Goal: Task Accomplishment & Management: Use online tool/utility

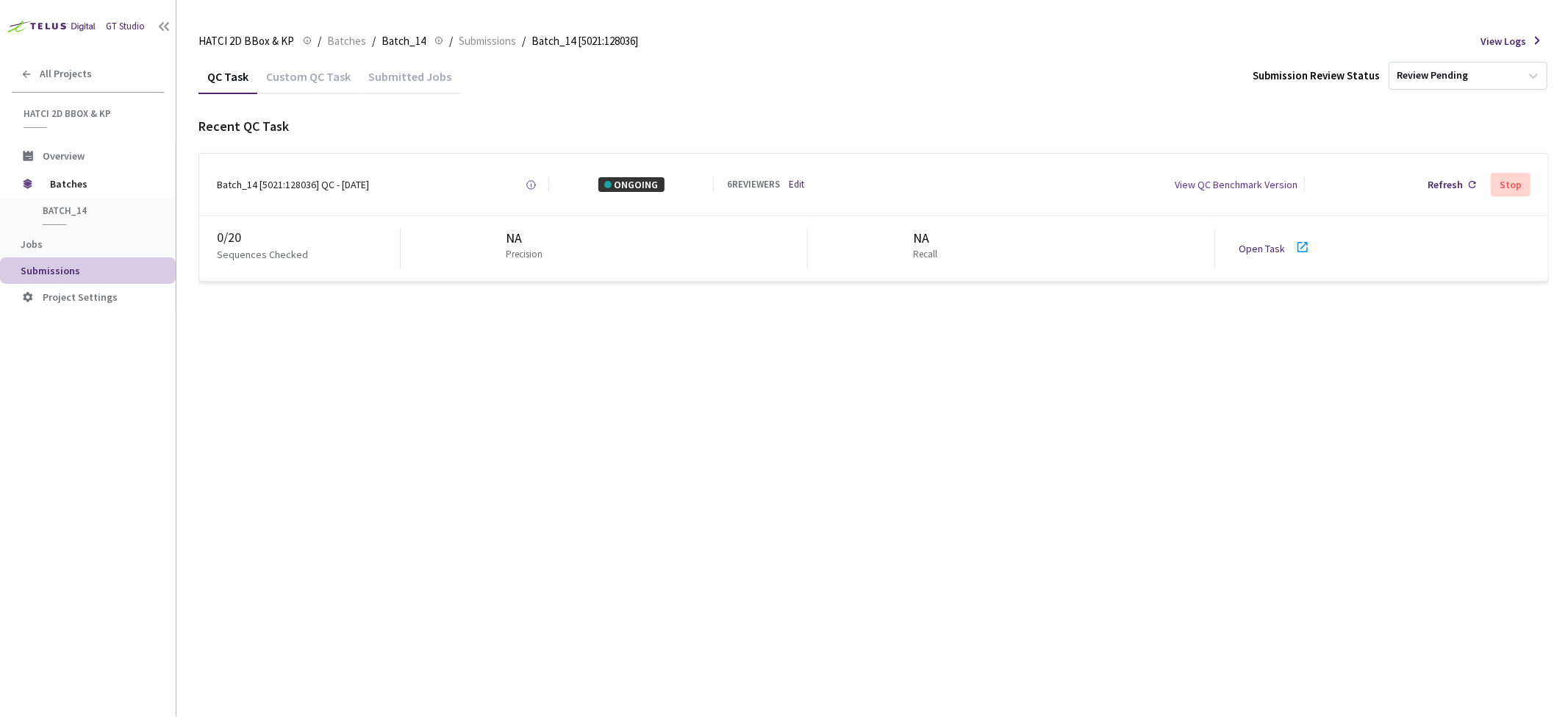
click at [280, 184] on div "Batch_14 [5021:128036] QC - [DATE]" at bounding box center [294, 184] width 153 height 14
click at [584, 417] on div "QC Task Custom QC Task Submitted Jobs Submission Review Status Review Pending R…" at bounding box center [874, 388] width 1351 height 658
click at [611, 463] on div "QC Task Custom QC Task Submitted Jobs Submission Review Status Review Pending R…" at bounding box center [874, 388] width 1351 height 658
click at [933, 254] on div "Open Task" at bounding box center [1266, 248] width 55 height 14
click at [933, 246] on link "Open Task" at bounding box center [1262, 249] width 46 height 14
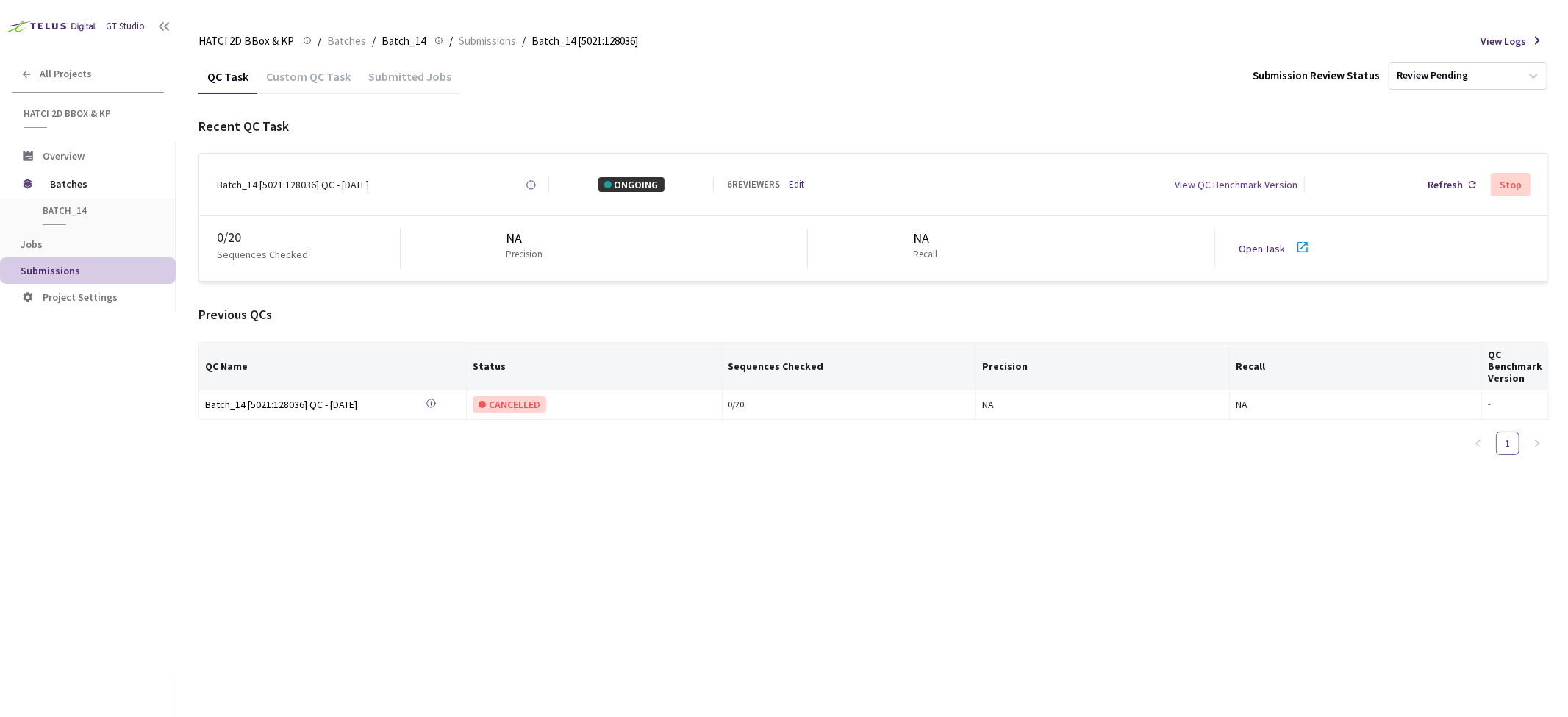
click at [799, 189] on link "Edit" at bounding box center [797, 184] width 15 height 14
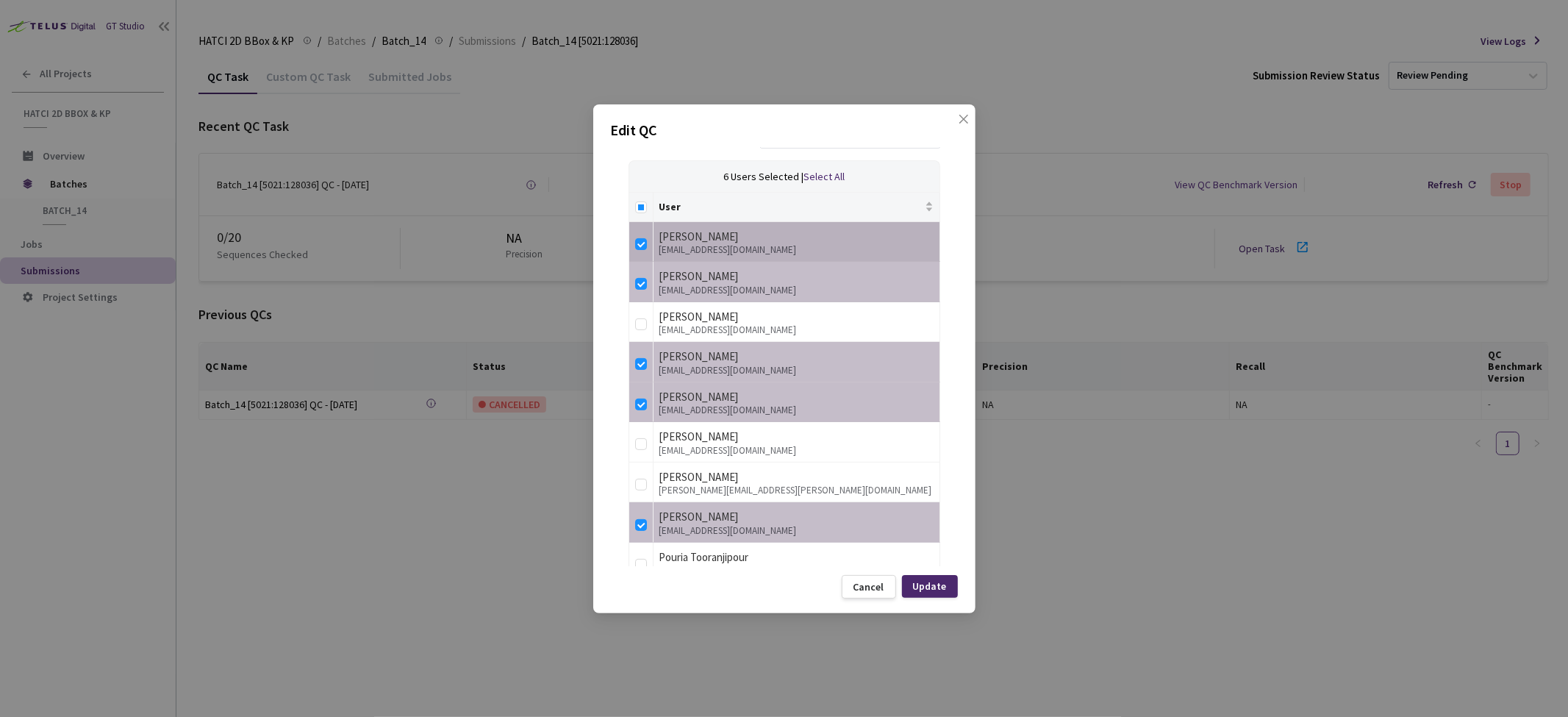
scroll to position [401, 0]
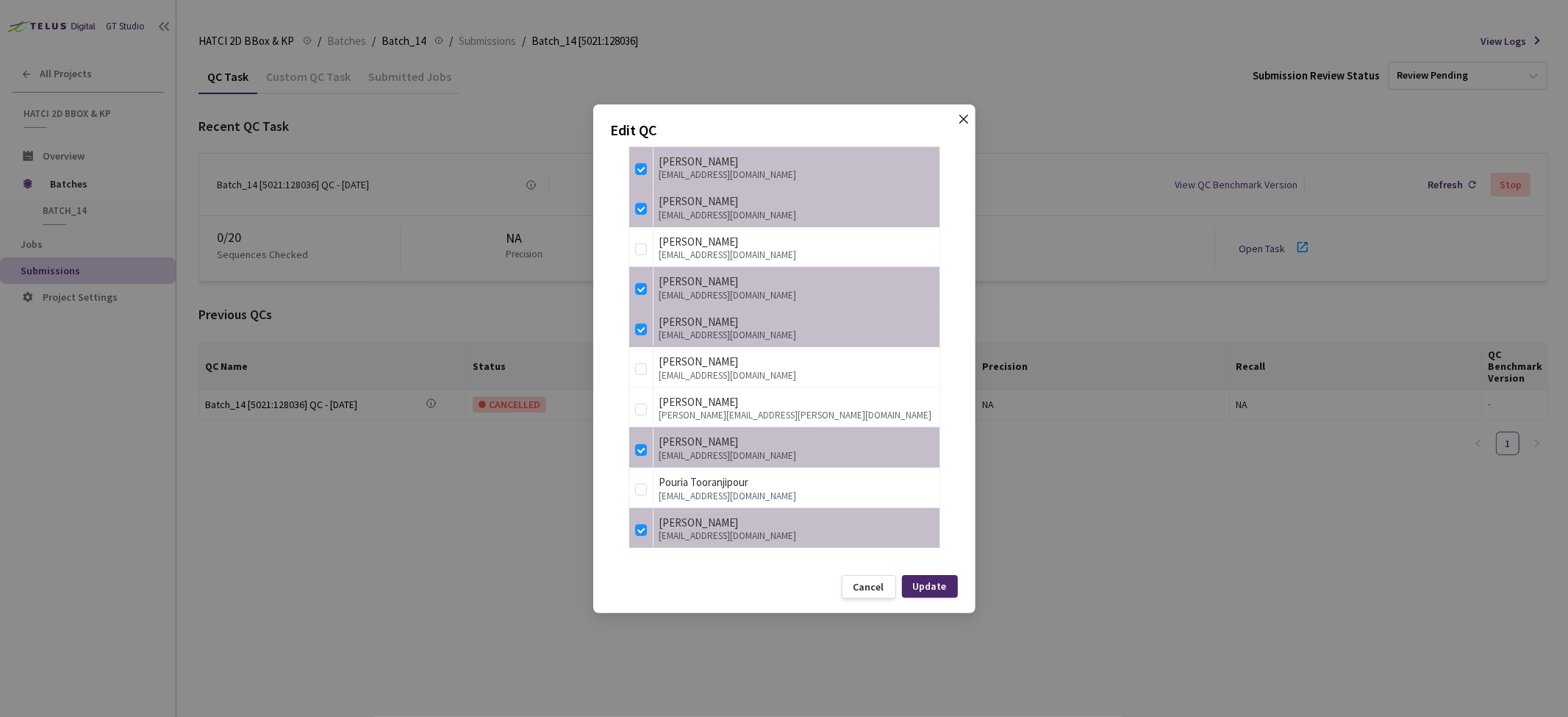
click at [958, 118] on icon "close" at bounding box center [964, 119] width 12 height 12
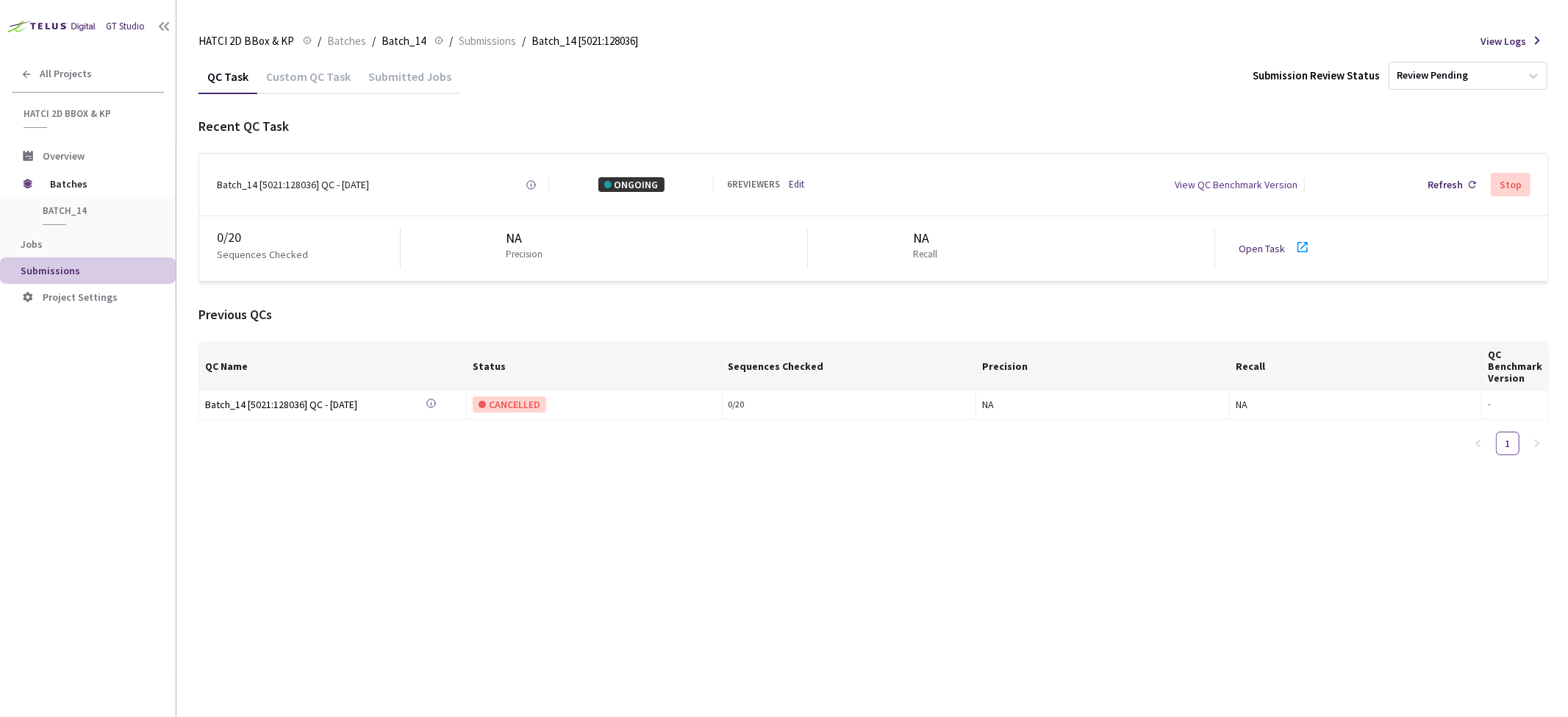
click at [1274, 242] on link "Open Task" at bounding box center [1262, 249] width 46 height 14
